Goal: Task Accomplishment & Management: Manage account settings

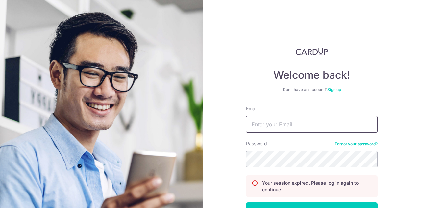
click at [300, 121] on input "Email" at bounding box center [312, 124] width 132 height 16
type input "[EMAIL_ADDRESS][DOMAIN_NAME]"
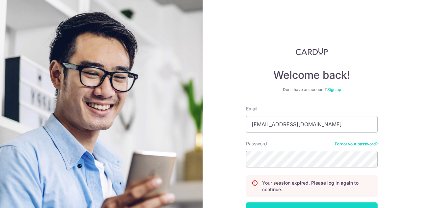
click at [280, 204] on button "Log in" at bounding box center [312, 210] width 132 height 16
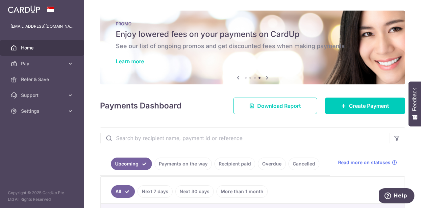
click at [410, 48] on div "× Pause Schedule Pause all future payments in this series Pause just this one p…" at bounding box center [252, 104] width 337 height 208
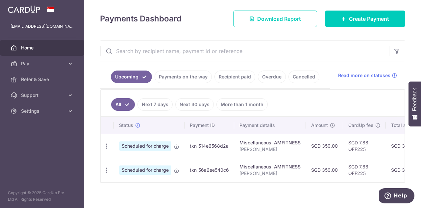
scroll to position [94, 0]
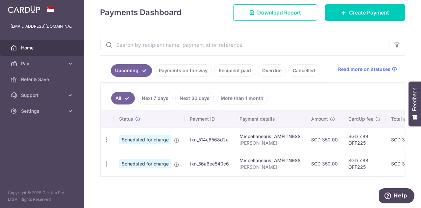
click at [184, 65] on link "Payments on the way" at bounding box center [183, 70] width 57 height 13
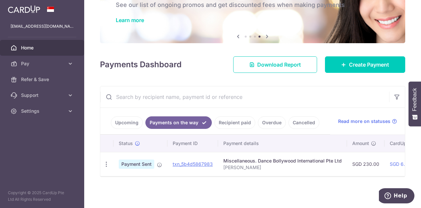
scroll to position [43, 0]
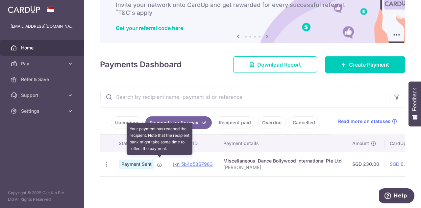
click at [160, 162] on icon at bounding box center [159, 164] width 5 height 5
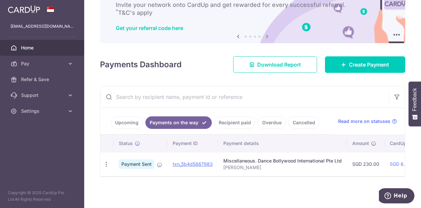
click at [27, 46] on span "Home" at bounding box center [42, 47] width 43 height 7
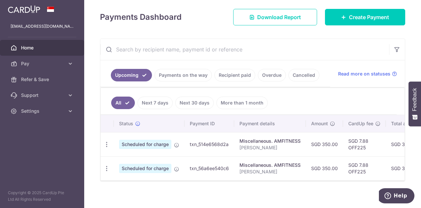
scroll to position [86, 0]
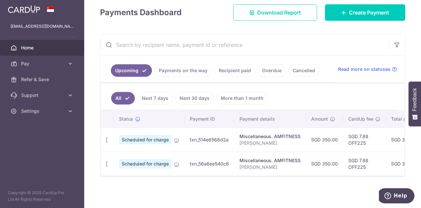
click at [299, 71] on link "Cancelled" at bounding box center [304, 70] width 31 height 13
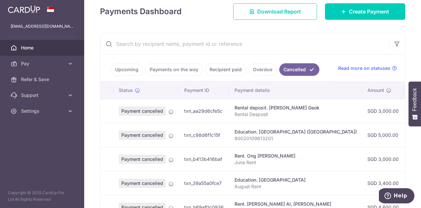
click at [120, 70] on link "Upcoming" at bounding box center [127, 69] width 32 height 13
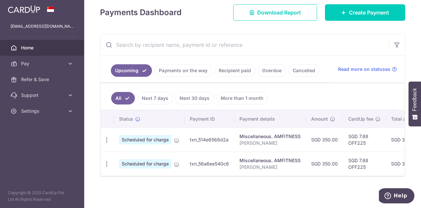
drag, startPoint x: 218, startPoint y: 172, endPoint x: 276, endPoint y: 179, distance: 58.6
click at [276, 179] on div "× Pause Schedule Pause all future payments in this series Pause just this one p…" at bounding box center [252, 104] width 337 height 208
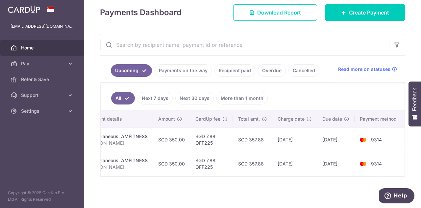
scroll to position [0, 0]
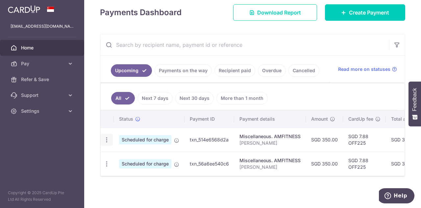
click at [105, 137] on icon "button" at bounding box center [106, 139] width 7 height 7
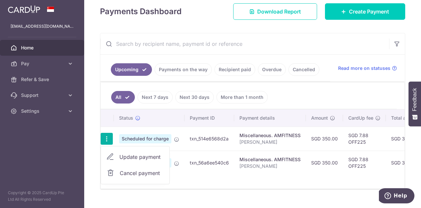
click at [134, 171] on span "Cancel payment" at bounding box center [142, 173] width 44 height 8
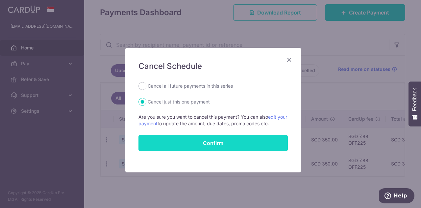
click at [195, 140] on button "Confirm" at bounding box center [212, 143] width 149 height 16
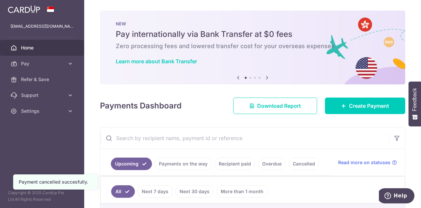
click at [195, 140] on input "text" at bounding box center [244, 137] width 289 height 21
click at [189, 106] on div "Payments Dashboard Download Report Create Payment" at bounding box center [252, 104] width 305 height 19
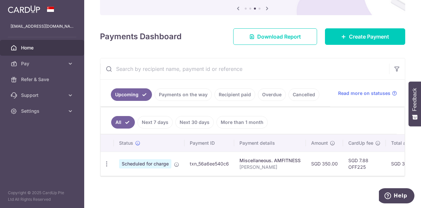
scroll to position [0, 153]
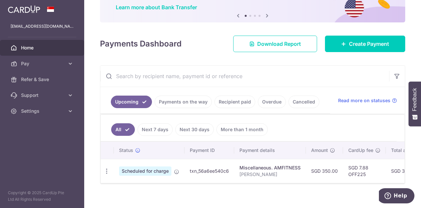
scroll to position [62, 0]
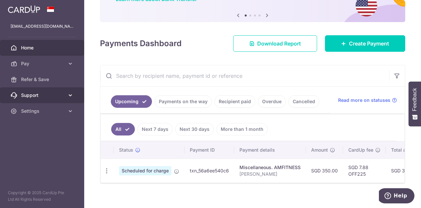
click at [70, 93] on icon at bounding box center [70, 95] width 7 height 7
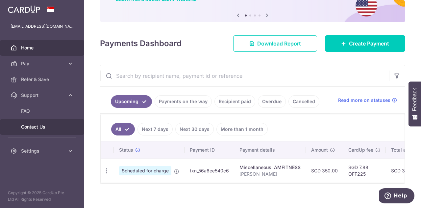
click at [27, 126] on span "Contact Us" at bounding box center [42, 126] width 43 height 7
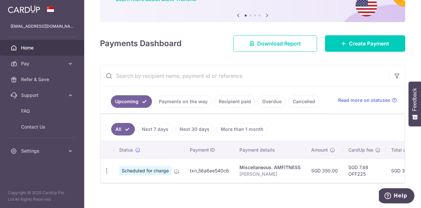
click at [195, 98] on link "Payments on the way" at bounding box center [183, 101] width 57 height 13
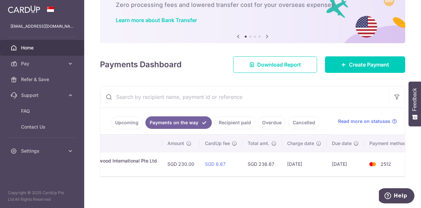
scroll to position [0, 193]
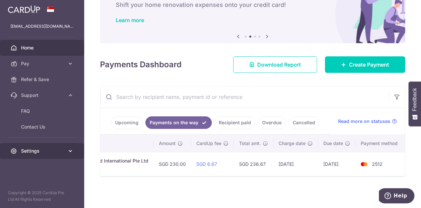
click at [34, 149] on span "Settings" at bounding box center [42, 150] width 43 height 7
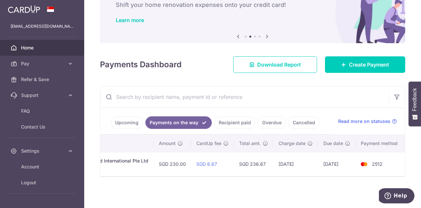
click at [34, 10] on img at bounding box center [24, 9] width 32 height 8
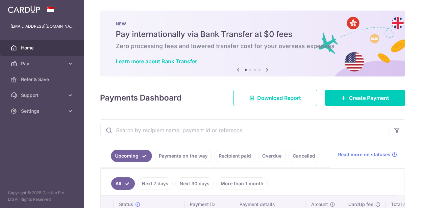
scroll to position [0, 0]
click at [417, 158] on div "× Pause Schedule Pause all future payments in this series Pause just this one p…" at bounding box center [252, 104] width 337 height 208
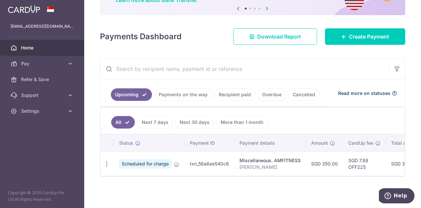
click at [363, 90] on span "Read more on statuses" at bounding box center [364, 93] width 52 height 7
click at [173, 94] on link "Payments on the way" at bounding box center [183, 94] width 57 height 13
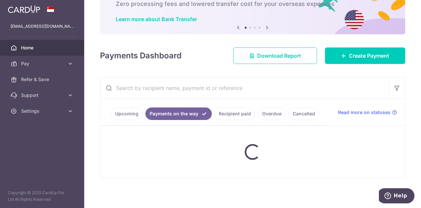
scroll to position [35, 0]
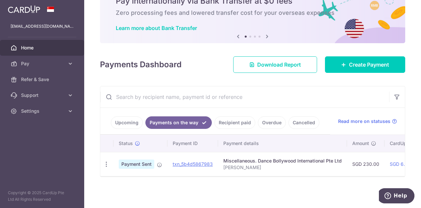
click at [63, 158] on aside "suds.datta@gmail.com Home Pay Payments Recipients Cards Refer & Save Support FA…" at bounding box center [42, 104] width 84 height 208
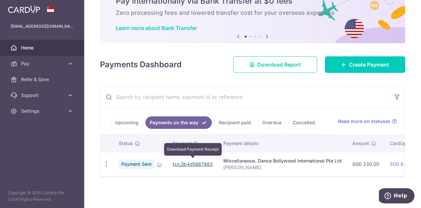
drag, startPoint x: 182, startPoint y: 161, endPoint x: 264, endPoint y: 23, distance: 160.5
click at [182, 161] on link "txn_5b4d5867983" at bounding box center [193, 164] width 40 height 6
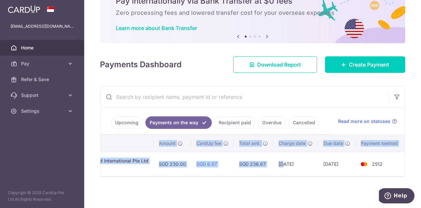
drag, startPoint x: 283, startPoint y: 172, endPoint x: 191, endPoint y: 176, distance: 91.9
click at [191, 176] on div "Status Payment ID Payment details Amount CardUp fee Total amt. Charge date Due …" at bounding box center [252, 156] width 305 height 42
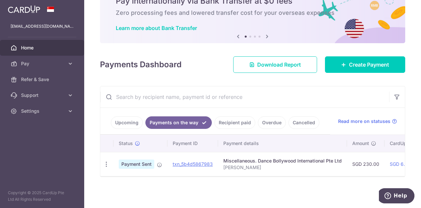
click at [236, 117] on link "Recipient paid" at bounding box center [234, 122] width 41 height 13
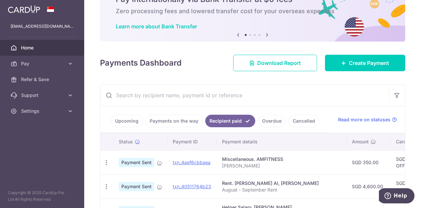
click at [90, 107] on div "× Pause Schedule Pause all future payments in this series Pause just this one p…" at bounding box center [252, 104] width 337 height 208
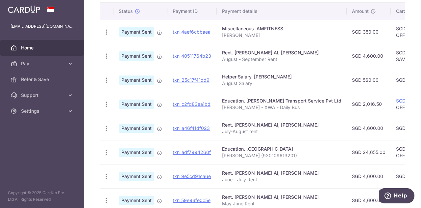
scroll to position [166, 0]
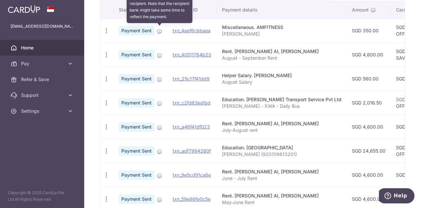
click at [161, 31] on icon at bounding box center [159, 31] width 5 height 5
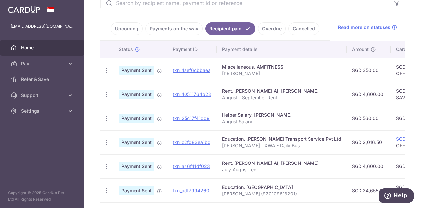
scroll to position [0, 0]
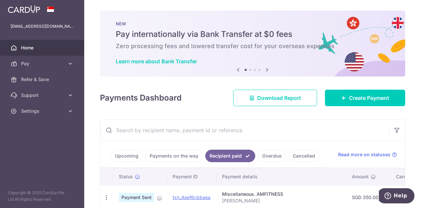
click at [186, 152] on link "Payments on the way" at bounding box center [173, 155] width 57 height 13
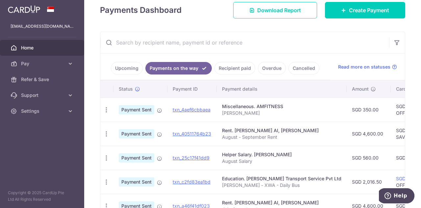
scroll to position [88, 0]
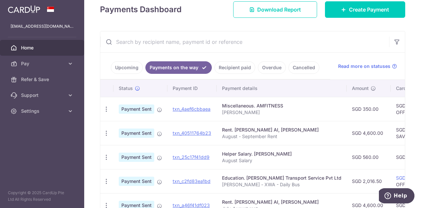
click at [234, 65] on link "Recipient paid" at bounding box center [234, 67] width 41 height 13
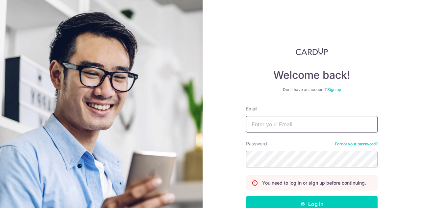
type input "[EMAIL_ADDRESS][DOMAIN_NAME]"
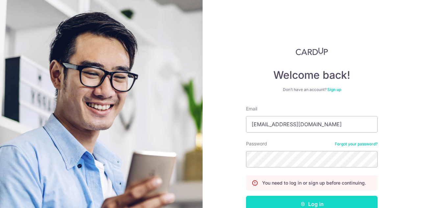
click at [286, 198] on button "Log in" at bounding box center [312, 203] width 132 height 16
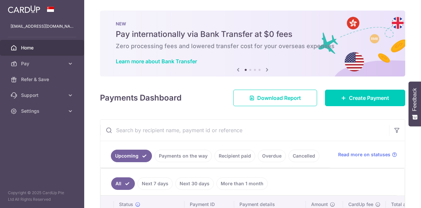
click at [192, 152] on link "Payments on the way" at bounding box center [183, 155] width 57 height 13
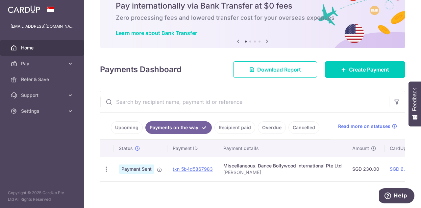
scroll to position [35, 0]
